Goal: Answer question/provide support: Share knowledge or assist other users

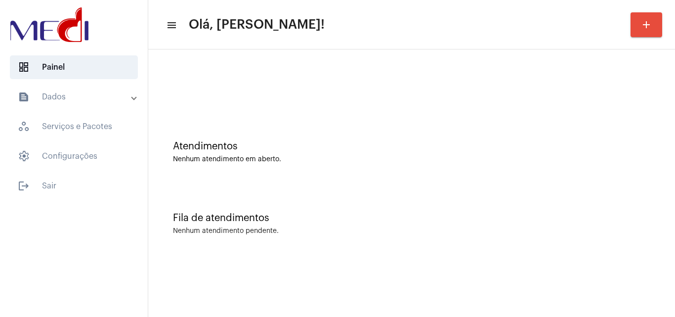
click at [271, 88] on div at bounding box center [411, 87] width 477 height 7
click at [271, 90] on div at bounding box center [411, 87] width 477 height 7
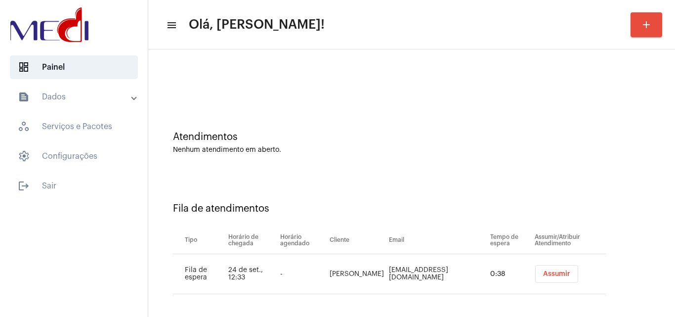
scroll to position [13, 0]
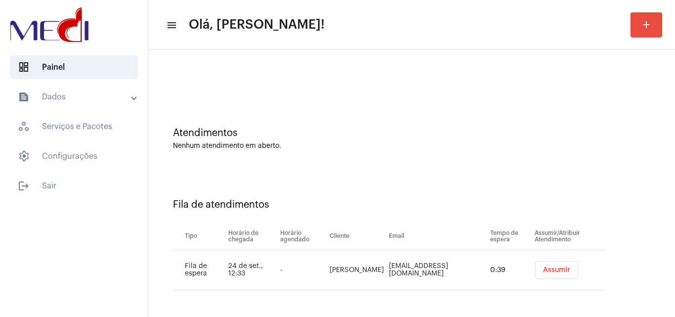
click at [545, 274] on button "Assumir" at bounding box center [556, 270] width 43 height 18
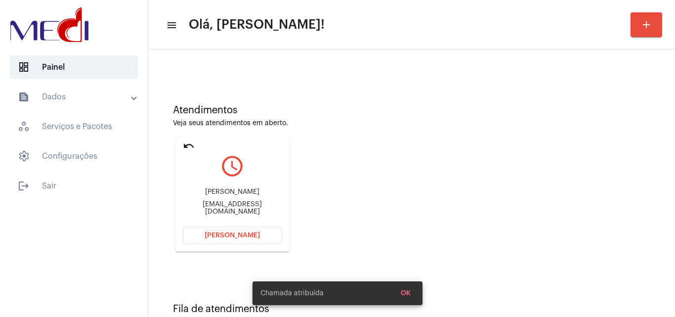
scroll to position [70, 0]
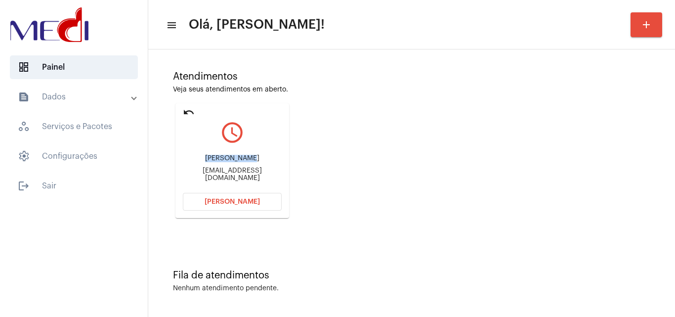
drag, startPoint x: 205, startPoint y: 160, endPoint x: 263, endPoint y: 160, distance: 58.3
click at [263, 160] on div "Amanda Gomes" at bounding box center [232, 158] width 99 height 7
copy div "Amanda Gomes"
click at [233, 197] on button "Abrir Chamada" at bounding box center [232, 202] width 99 height 18
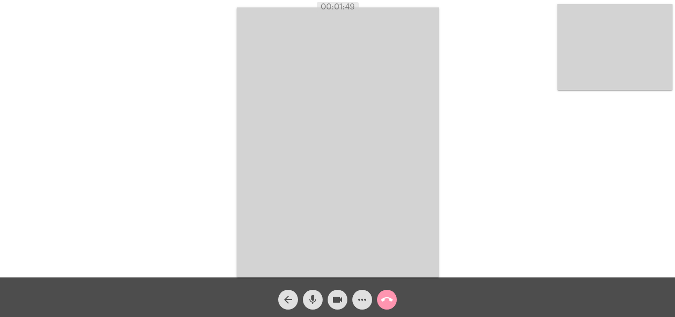
click at [385, 296] on mat-icon "call_end" at bounding box center [387, 299] width 12 height 12
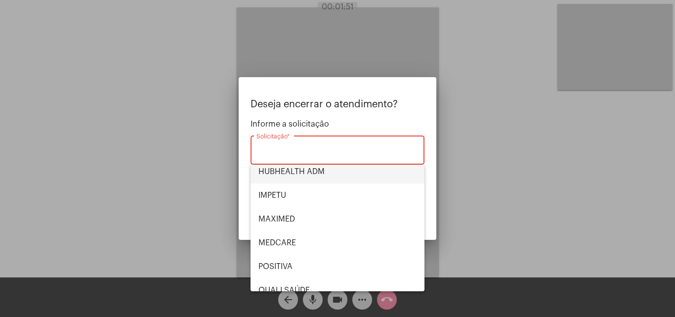
scroll to position [8, 0]
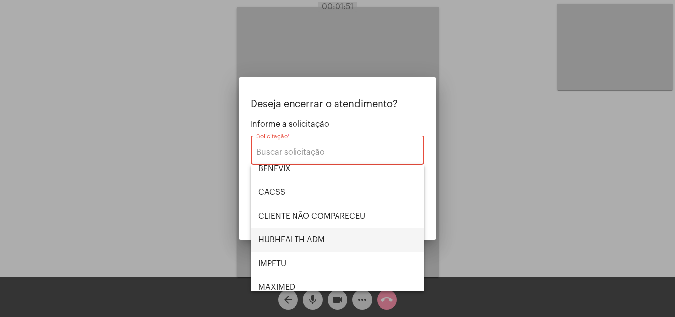
click at [322, 240] on span "HUBHEALTH ADM" at bounding box center [337, 240] width 158 height 24
type input "HUBHEALTH ADM"
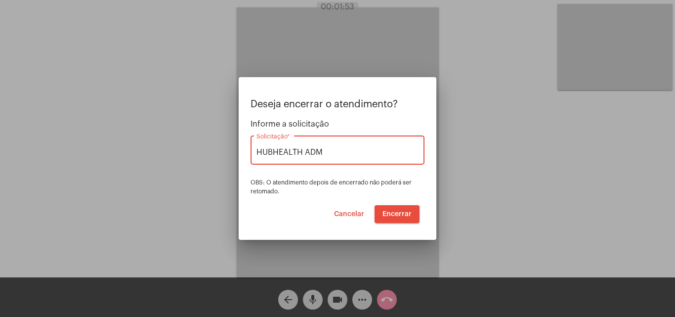
click at [404, 212] on span "Encerrar" at bounding box center [396, 213] width 29 height 7
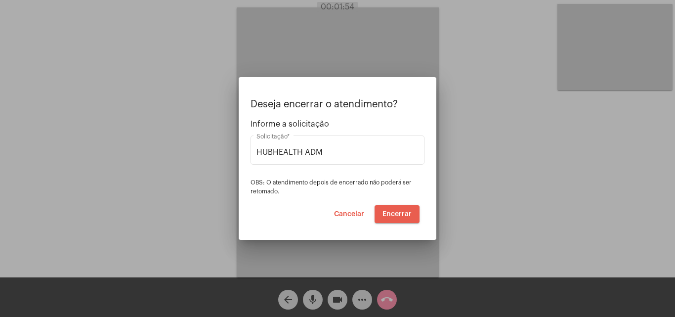
click at [403, 213] on video at bounding box center [338, 142] width 202 height 270
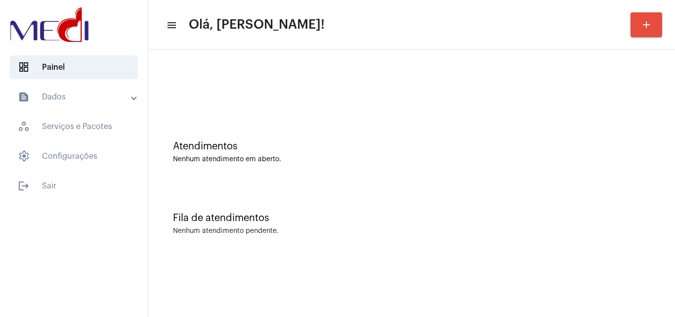
click at [387, 180] on div "Atendimentos Nenhum atendimento em aberto." at bounding box center [411, 147] width 517 height 72
click at [225, 130] on div "Atendimentos Nenhum atendimento em aberto." at bounding box center [411, 147] width 517 height 72
click at [260, 135] on div "Atendimentos Nenhum atendimento em aberto." at bounding box center [411, 147] width 517 height 72
click at [322, 176] on div "Atendimentos Nenhum atendimento em aberto." at bounding box center [411, 147] width 517 height 72
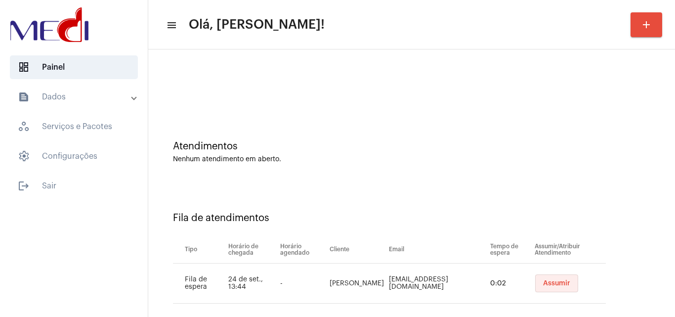
drag, startPoint x: 0, startPoint y: 0, endPoint x: 557, endPoint y: 280, distance: 623.2
click at [557, 280] on button "Assumir" at bounding box center [556, 283] width 43 height 18
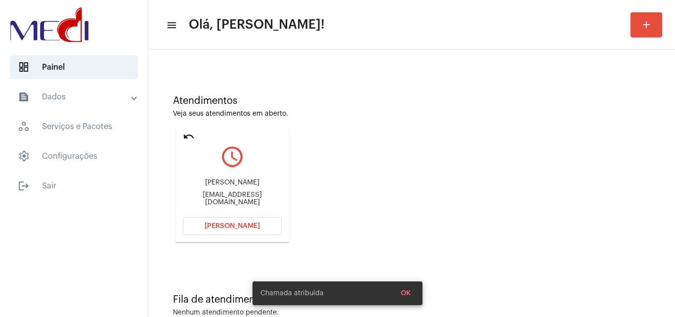
scroll to position [70, 0]
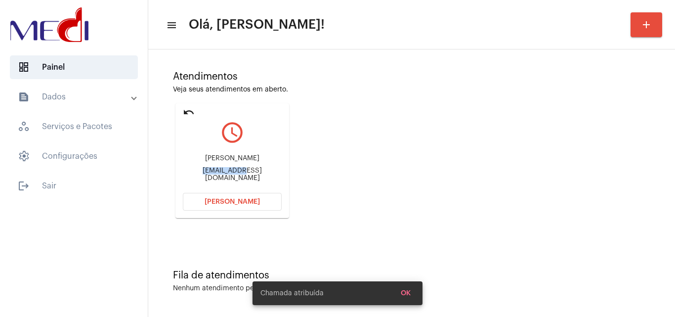
drag, startPoint x: 195, startPoint y: 175, endPoint x: 224, endPoint y: 172, distance: 29.3
click at [224, 172] on mat-card "undo query_builder [PERSON_NAME] [PERSON_NAME][EMAIL_ADDRESS][DOMAIN_NAME] [PER…" at bounding box center [232, 160] width 114 height 115
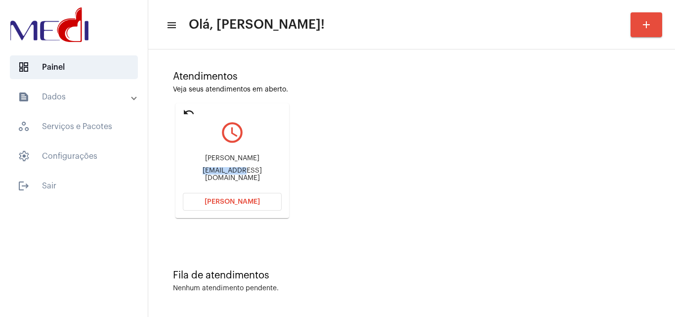
copy div "Yasminsarto"
click at [218, 204] on span "[PERSON_NAME]" at bounding box center [232, 201] width 55 height 7
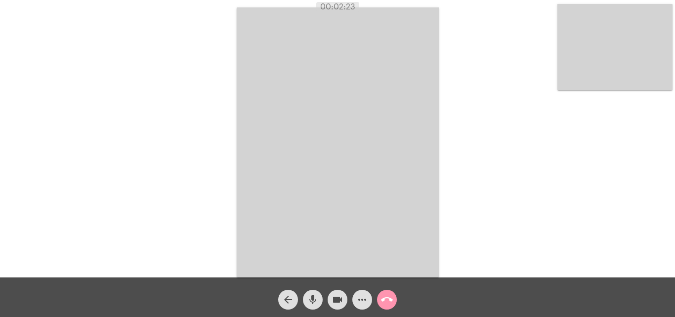
click at [388, 297] on mat-icon "call_end" at bounding box center [387, 299] width 12 height 12
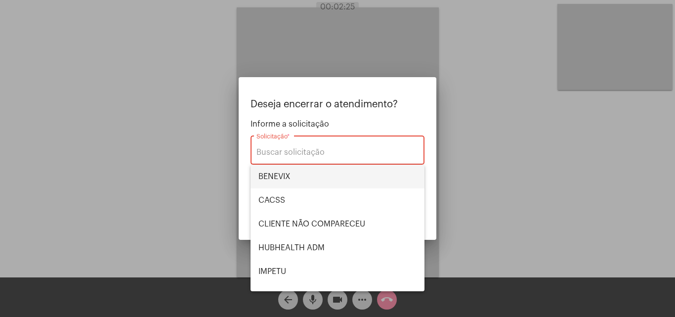
click at [302, 176] on span "BENEVIX" at bounding box center [337, 177] width 158 height 24
type input "BENEVIX"
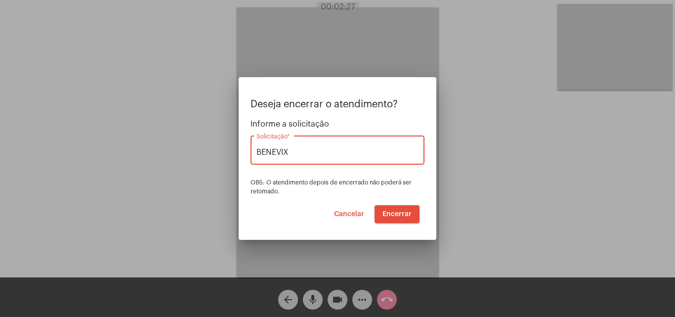
click at [393, 208] on button "Encerrar" at bounding box center [396, 214] width 45 height 18
